Goal: Information Seeking & Learning: Learn about a topic

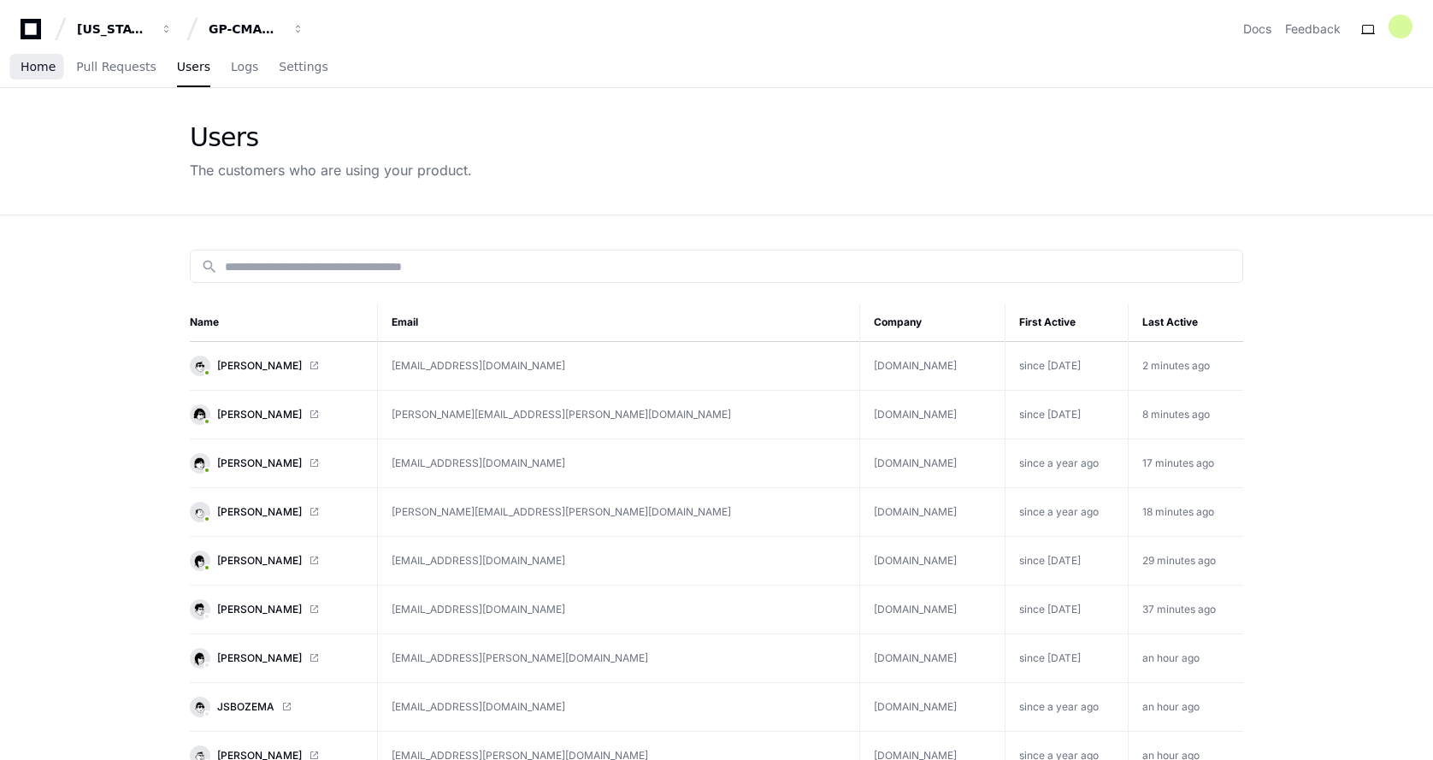
click at [27, 72] on span "Home" at bounding box center [38, 67] width 35 height 10
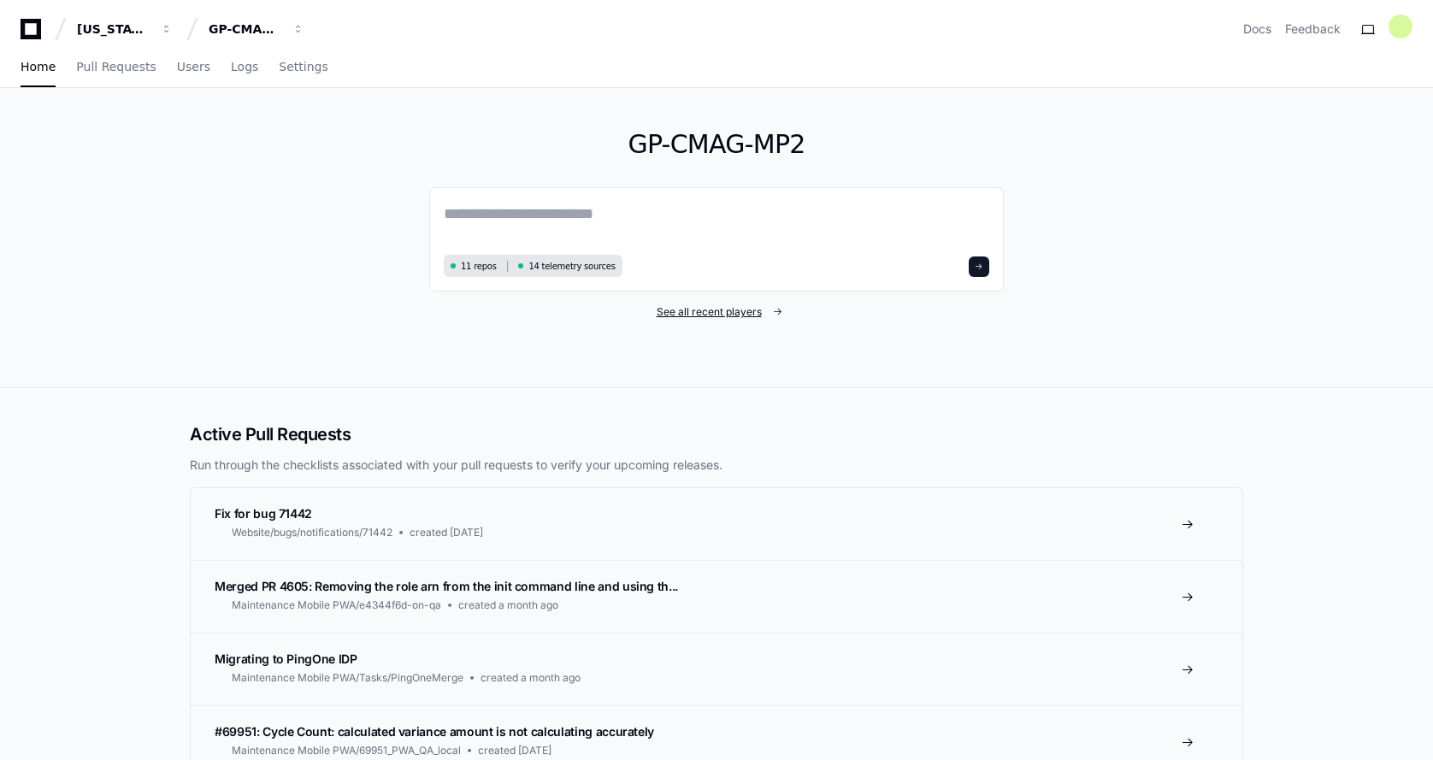
click at [730, 313] on span "See all recent players" at bounding box center [709, 312] width 105 height 14
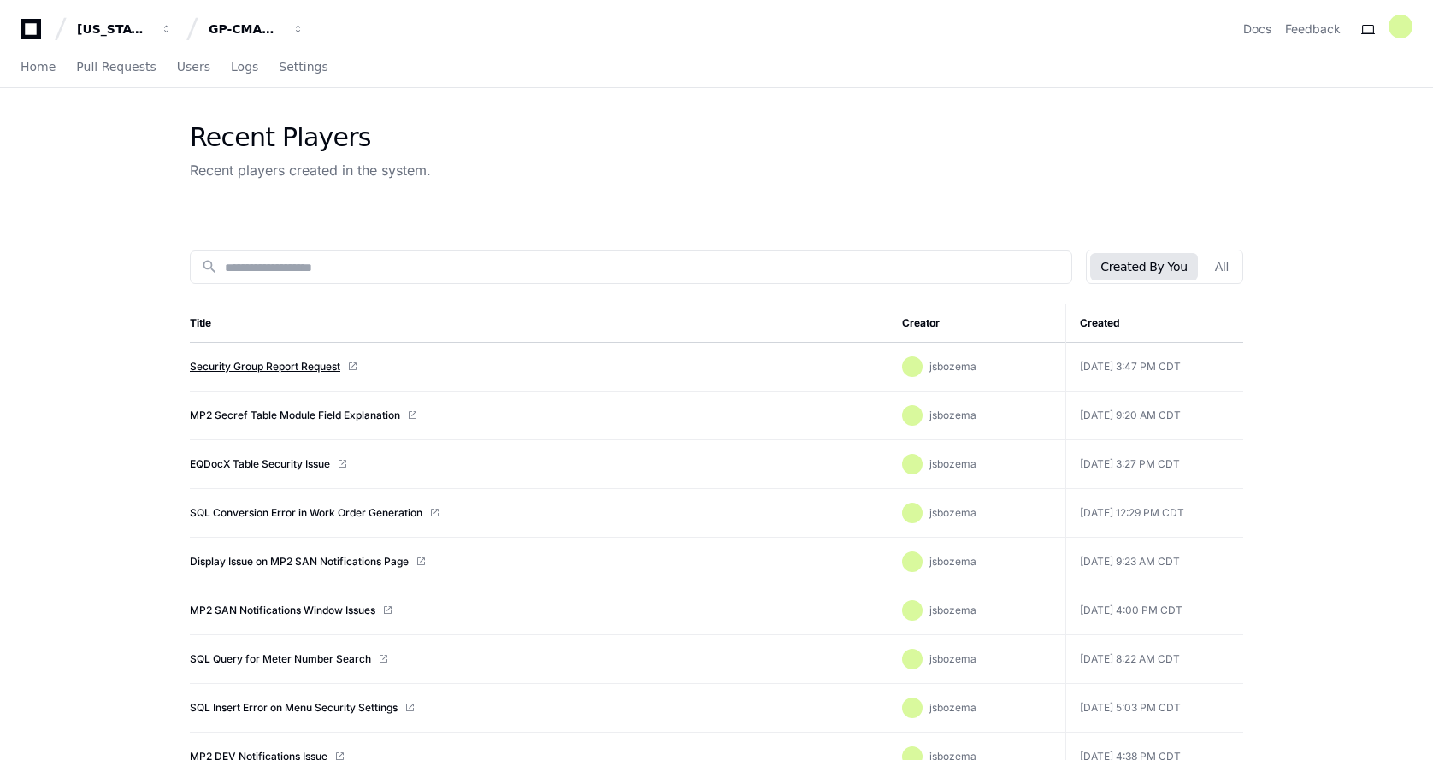
click at [239, 362] on link "Security Group Report Request" at bounding box center [265, 367] width 150 height 14
